Goal: Task Accomplishment & Management: Use online tool/utility

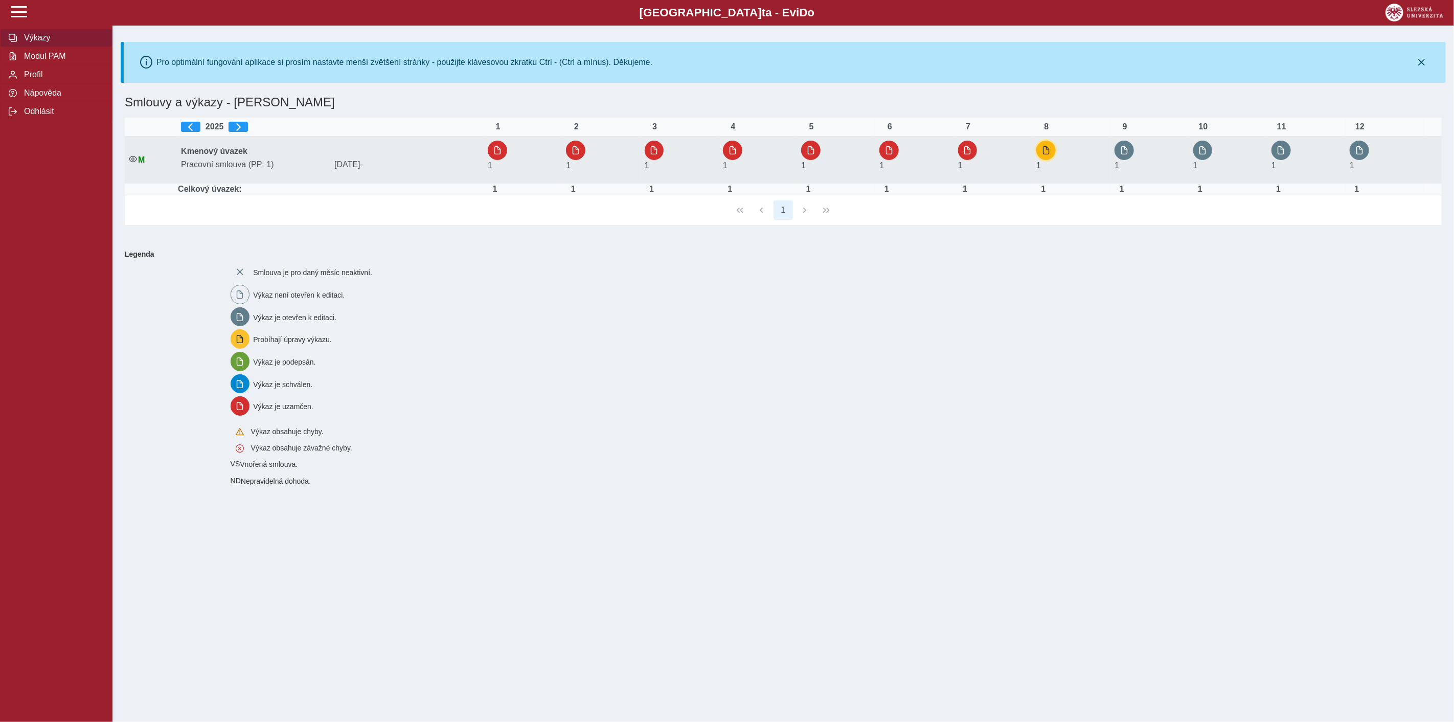
click at [1044, 152] on button "button" at bounding box center [1045, 150] width 19 height 19
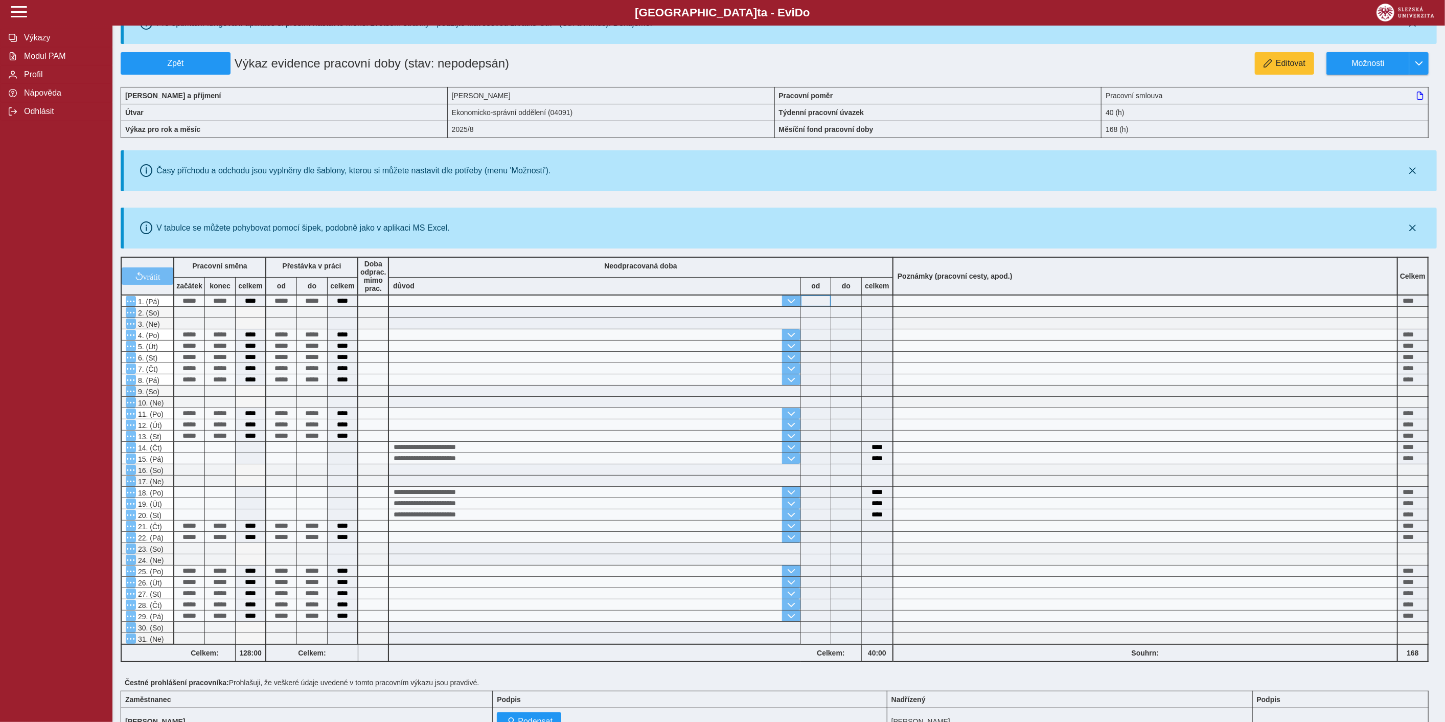
scroll to position [120, 0]
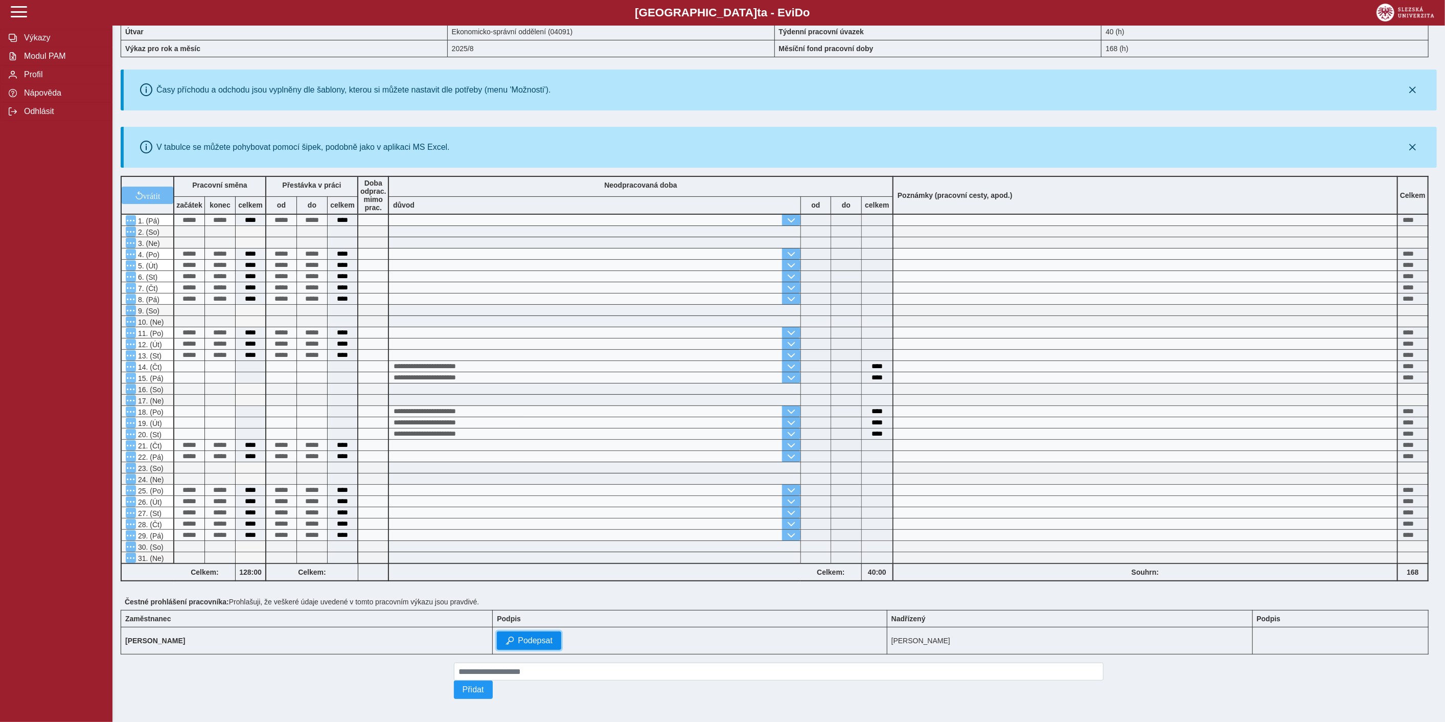
click at [514, 636] on span "button" at bounding box center [510, 640] width 8 height 8
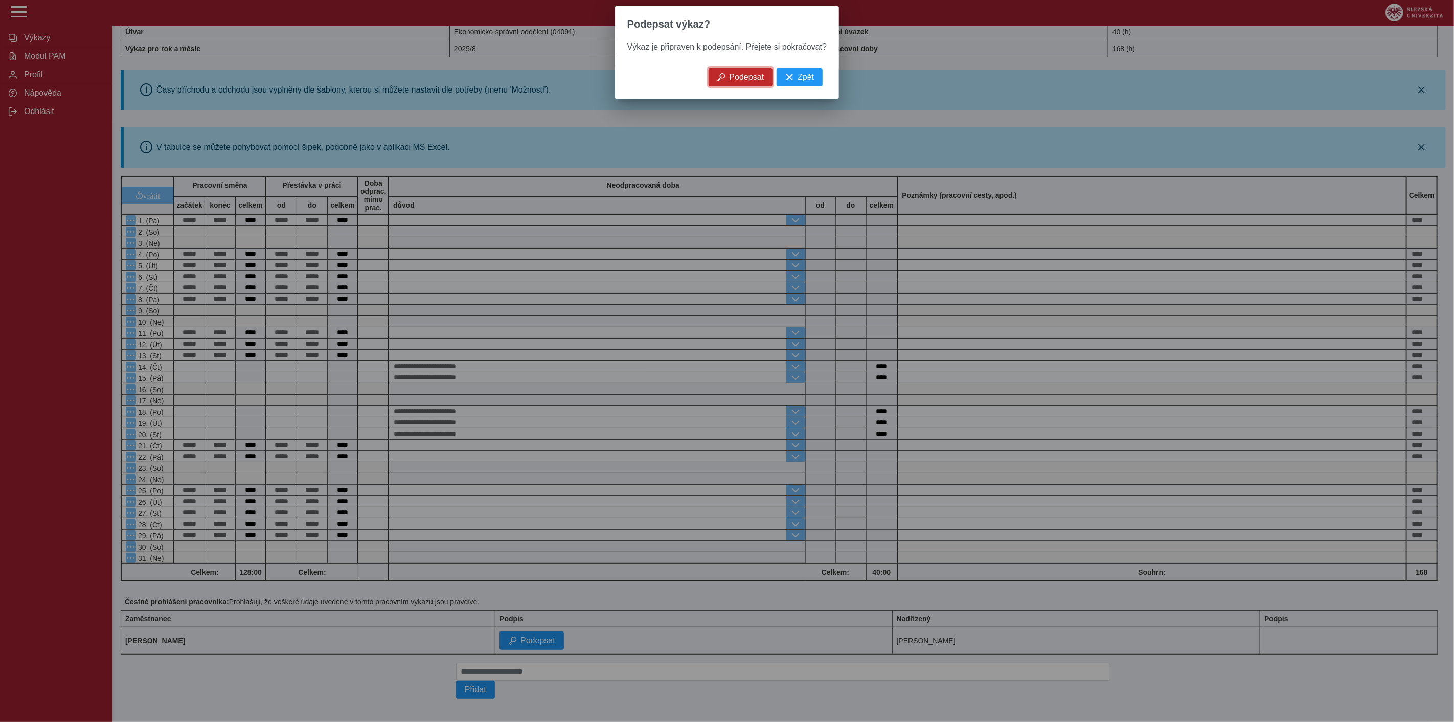
click at [750, 82] on span "Podepsat" at bounding box center [746, 77] width 35 height 9
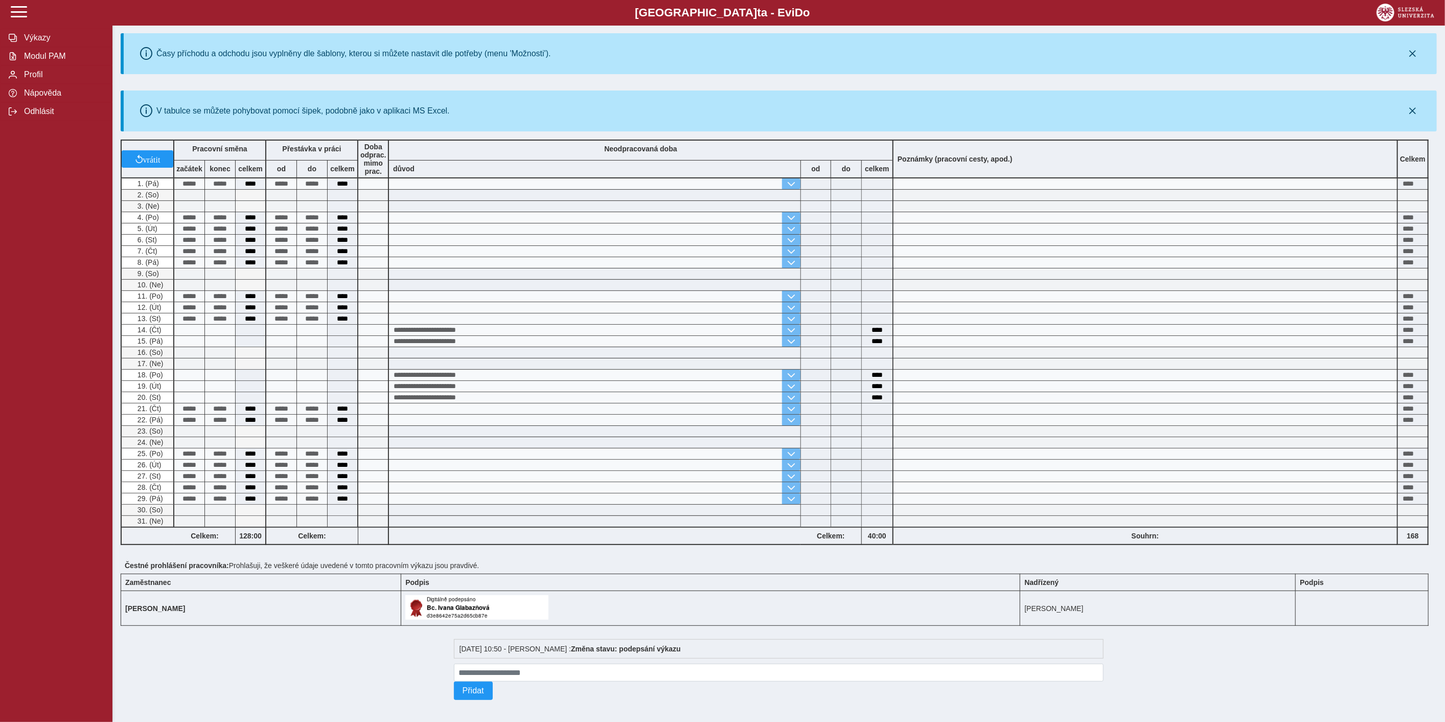
scroll to position [0, 0]
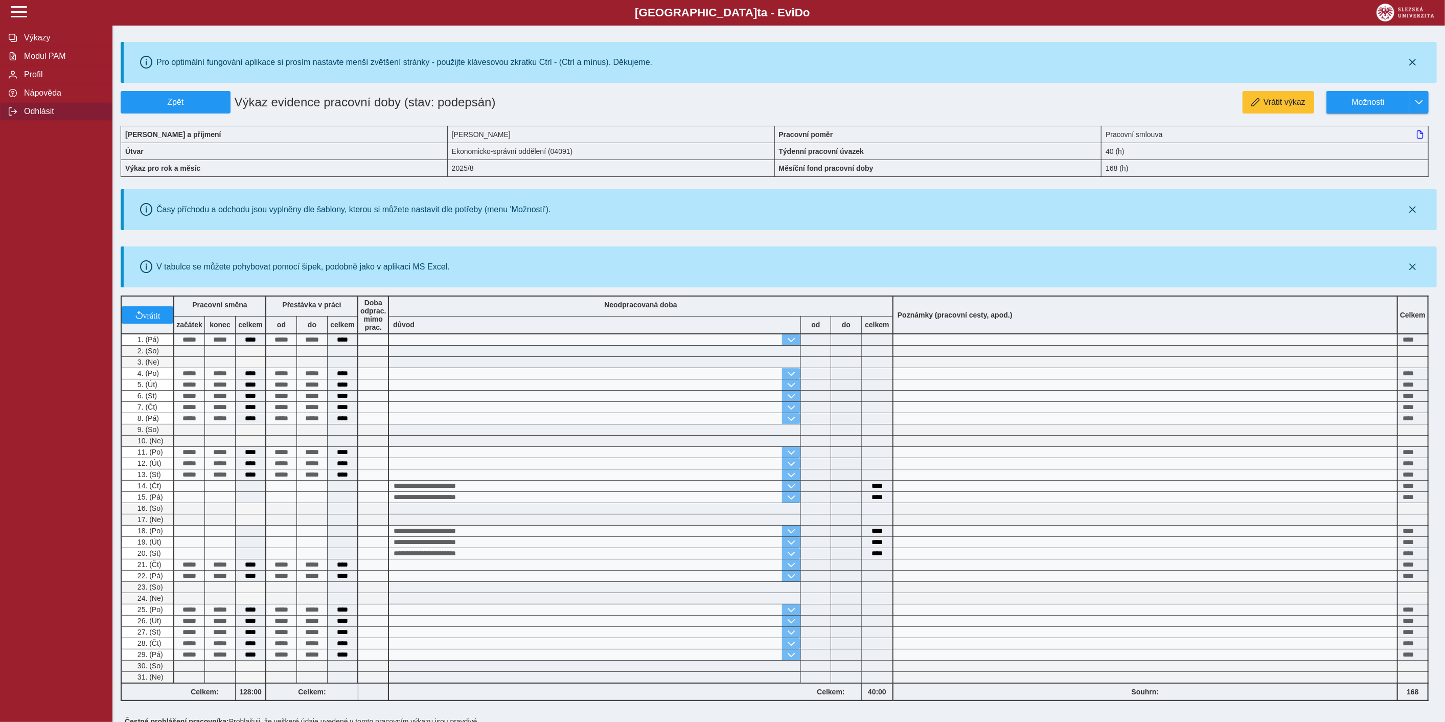
click at [38, 116] on span "Odhlásit" at bounding box center [62, 111] width 83 height 9
